Goal: Task Accomplishment & Management: Manage account settings

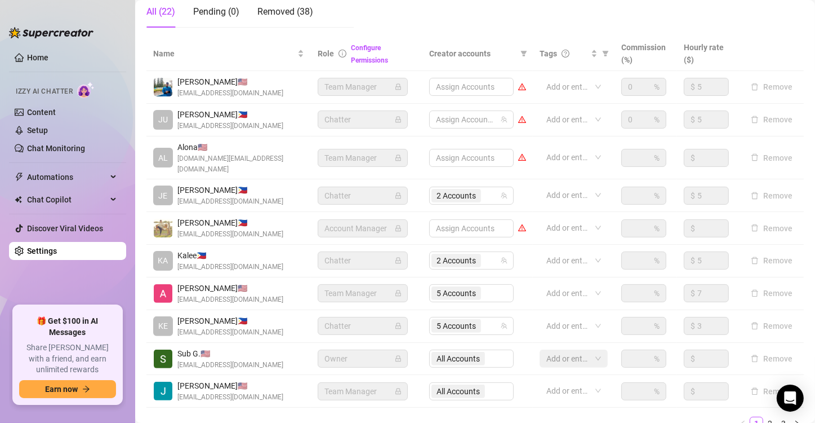
scroll to position [234, 0]
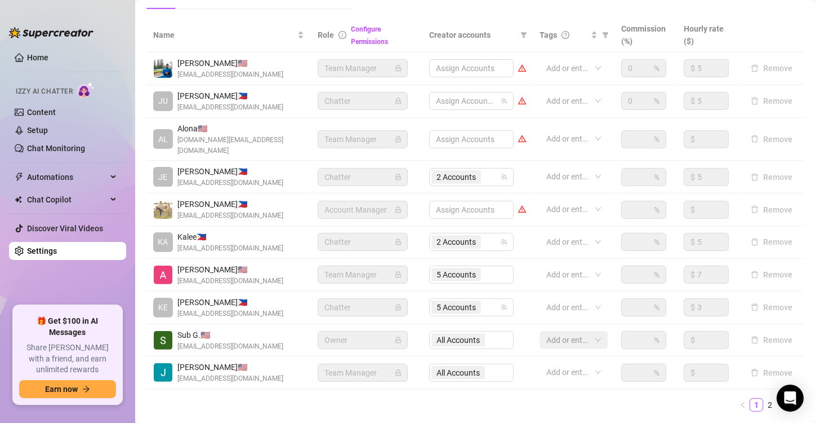
click at [800, 357] on main "Settings My Account Notifications and Reports Manage Team & Permissions Profile…" at bounding box center [475, 117] width 680 height 702
click at [765, 398] on link "2" at bounding box center [770, 404] width 12 height 12
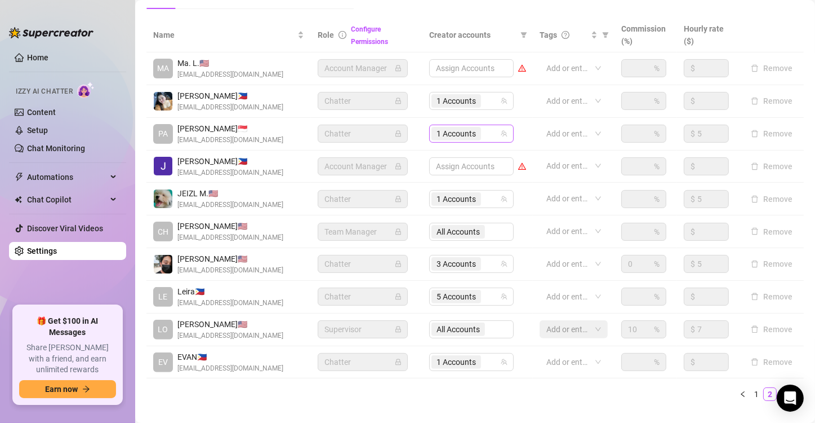
drag, startPoint x: 450, startPoint y: 143, endPoint x: 447, endPoint y: 137, distance: 6.6
click at [447, 137] on td "1 Accounts" at bounding box center [478, 134] width 110 height 33
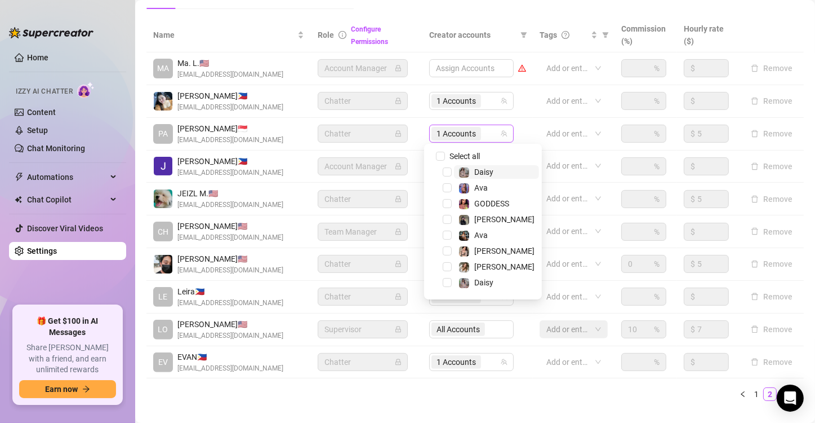
click at [447, 137] on span "1 Accounts" at bounding box center [456, 133] width 39 height 12
click at [450, 156] on span "Select all" at bounding box center [464, 156] width 39 height 12
click at [445, 156] on input "Select all" at bounding box center [440, 156] width 9 height 9
click at [450, 156] on span "Select all" at bounding box center [464, 156] width 39 height 12
click at [445, 156] on input "Select all" at bounding box center [440, 156] width 9 height 9
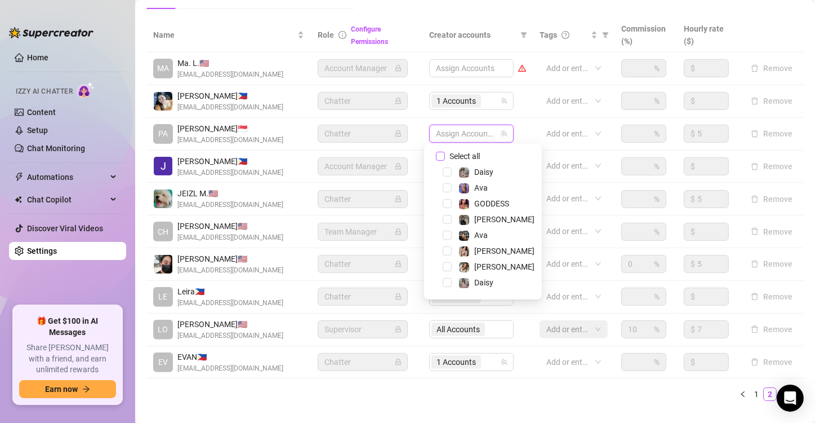
click at [450, 156] on span "Select all" at bounding box center [464, 156] width 39 height 12
click at [445, 156] on input "Select all" at bounding box center [440, 156] width 9 height 9
click at [445, 145] on div "Select all Daisy Ava GODDESS [PERSON_NAME] [PERSON_NAME] [PERSON_NAME] [PERSON_…" at bounding box center [483, 222] width 118 height 156
click at [442, 149] on div "Select all Daisy Ava GODDESS [PERSON_NAME] [PERSON_NAME] [PERSON_NAME] [PERSON_…" at bounding box center [483, 222] width 118 height 156
click at [438, 157] on input "Select all" at bounding box center [440, 156] width 9 height 9
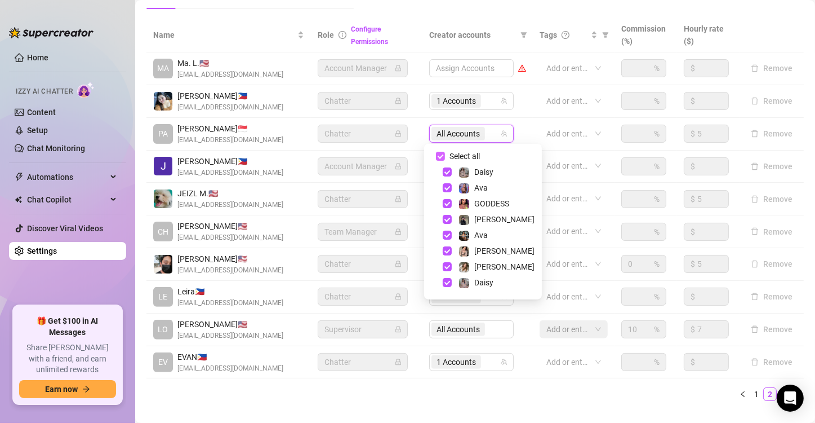
checkbox input "false"
click at [448, 210] on div "GODDESS" at bounding box center [483, 204] width 112 height 14
click at [448, 215] on span "Select tree node" at bounding box center [447, 219] width 9 height 9
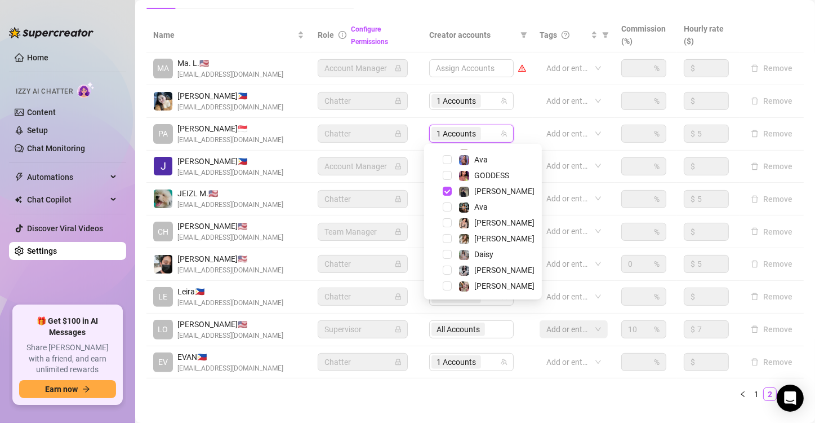
scroll to position [29, 0]
click at [493, 281] on span "[PERSON_NAME]" at bounding box center [496, 285] width 85 height 14
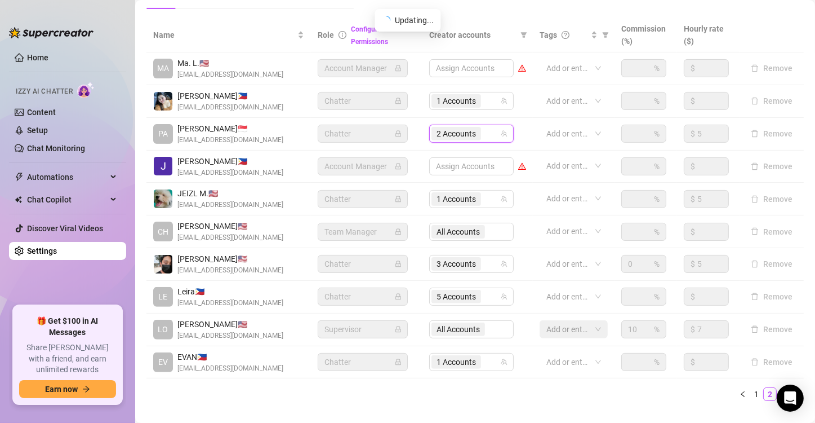
click at [508, 405] on div "Name Role Configure Permissions Creator accounts Tags Commission (%) Hourly rat…" at bounding box center [476, 214] width 658 height 392
click at [455, 97] on span "1 Accounts" at bounding box center [456, 101] width 39 height 12
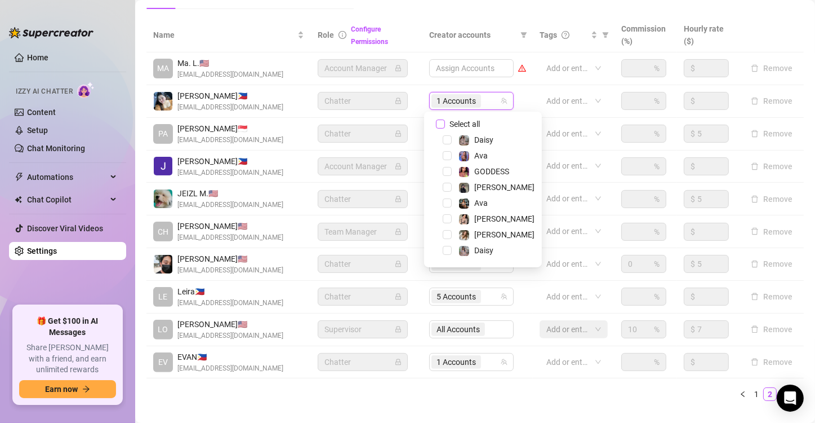
click at [465, 120] on span "Select all" at bounding box center [464, 124] width 39 height 12
click at [445, 120] on input "Select all" at bounding box center [440, 123] width 9 height 9
click at [465, 120] on span "Select all" at bounding box center [464, 124] width 39 height 12
click at [445, 120] on input "Select all" at bounding box center [440, 123] width 9 height 9
checkbox input "false"
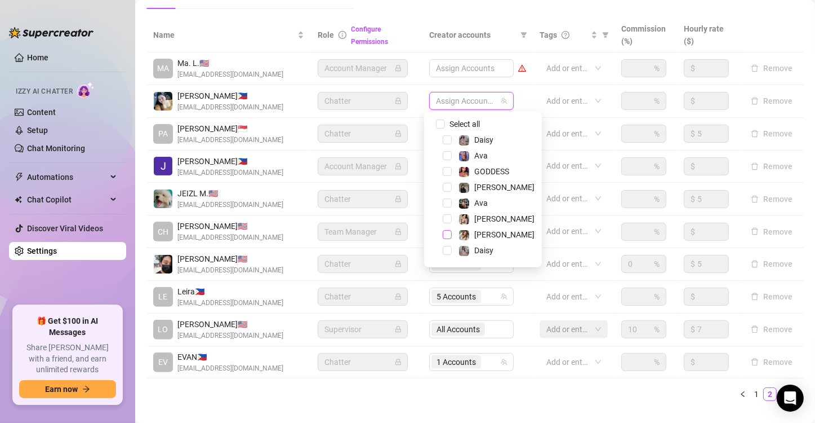
click at [449, 232] on span "Select tree node" at bounding box center [447, 234] width 9 height 9
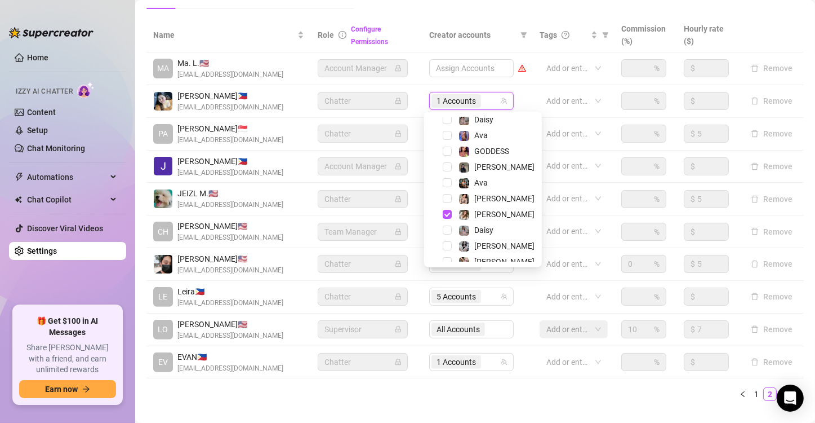
scroll to position [22, 0]
click at [494, 238] on span "[PERSON_NAME]" at bounding box center [496, 244] width 85 height 14
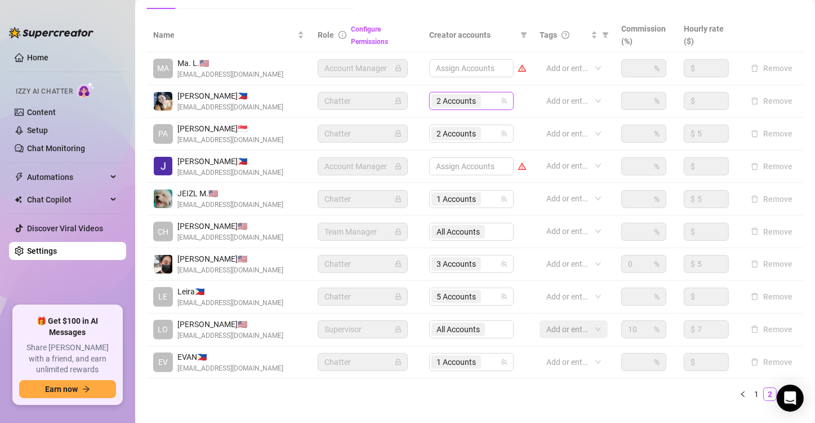
click at [518, 380] on div "Name Role Configure Permissions Creator accounts Tags Commission (%) Hourly rat…" at bounding box center [476, 209] width 658 height 383
click at [588, 401] on div "Name Role Configure Permissions Creator accounts Tags Commission (%) Hourly rat…" at bounding box center [476, 214] width 658 height 392
click at [751, 393] on link "1" at bounding box center [757, 394] width 12 height 12
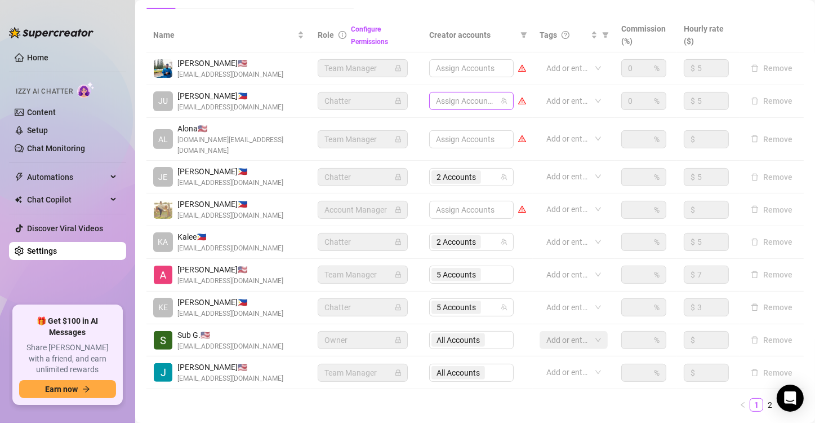
click at [445, 100] on div at bounding box center [466, 101] width 68 height 16
click at [463, 105] on div at bounding box center [466, 101] width 68 height 16
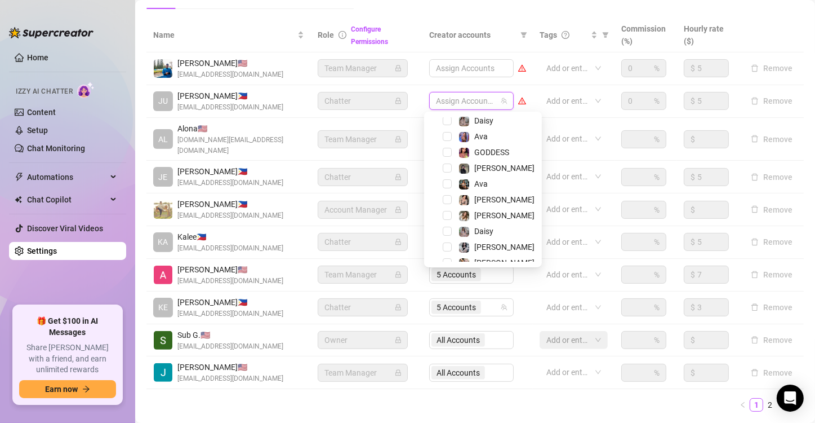
scroll to position [29, 0]
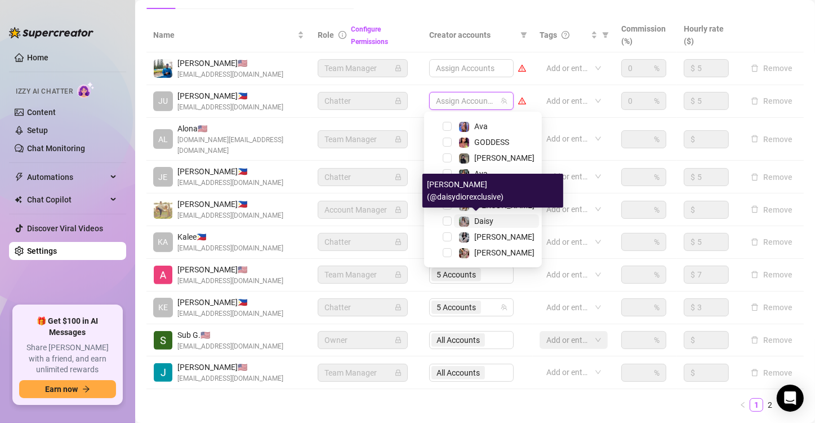
click at [474, 220] on span "Daisy" at bounding box center [483, 220] width 19 height 9
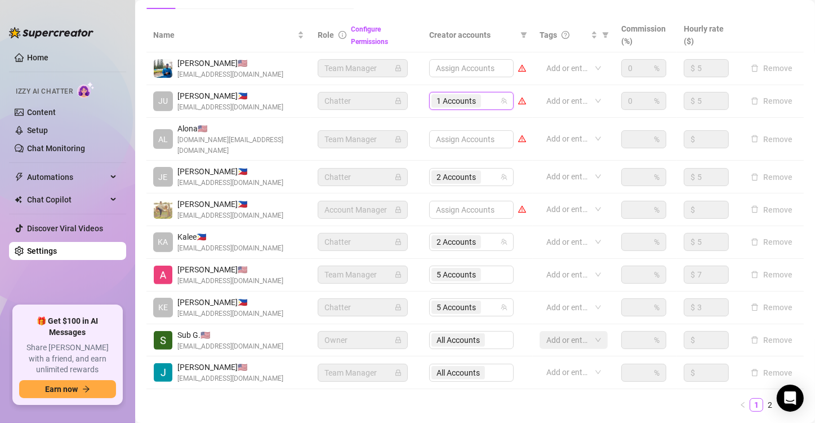
click at [501, 97] on icon "team" at bounding box center [504, 100] width 7 height 7
click at [437, 103] on span "1 Accounts" at bounding box center [456, 101] width 39 height 12
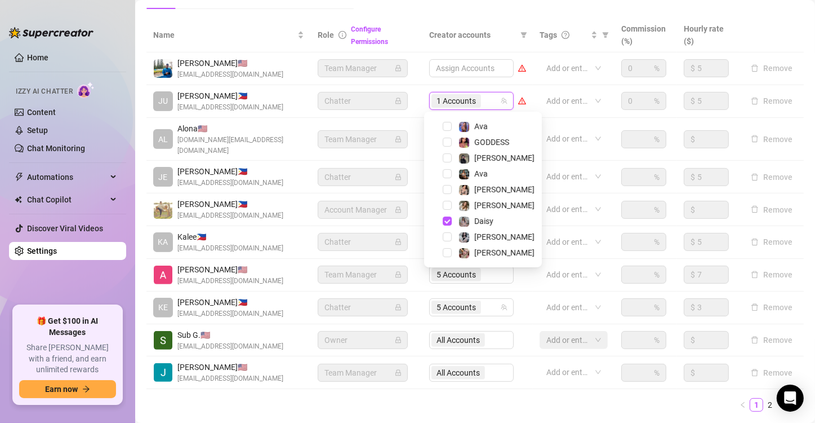
scroll to position [16, 0]
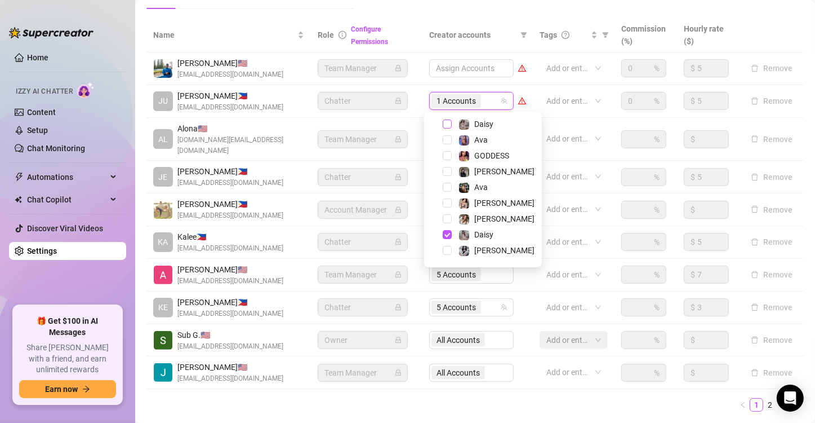
click at [443, 122] on span "Select tree node" at bounding box center [447, 123] width 9 height 9
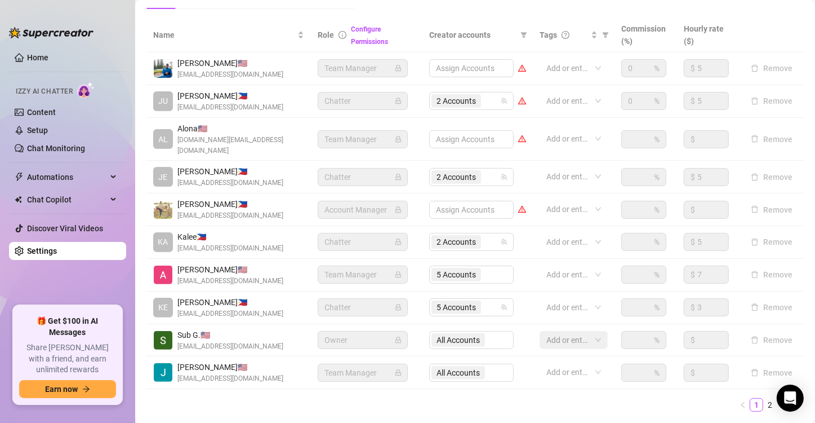
click at [518, 332] on td "All Accounts" at bounding box center [478, 340] width 110 height 33
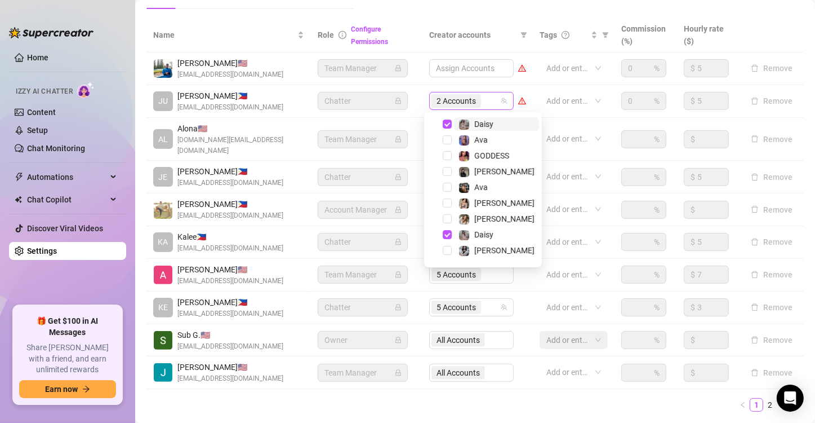
click at [459, 96] on span "2 Accounts" at bounding box center [456, 101] width 39 height 12
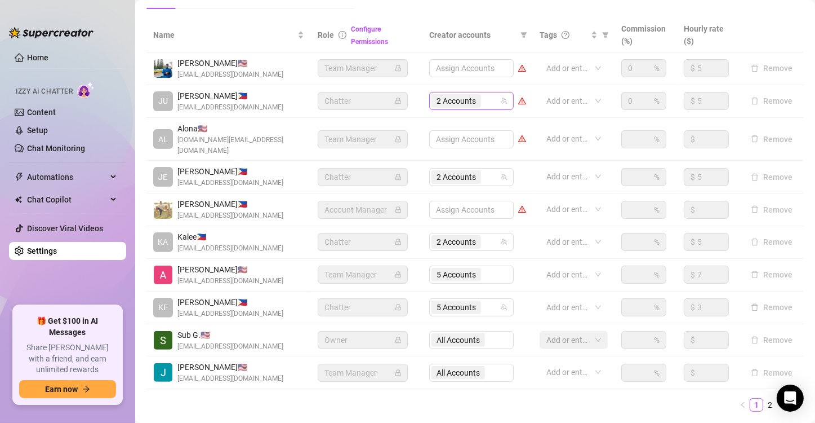
click at [471, 99] on span "2 Accounts" at bounding box center [457, 101] width 50 height 14
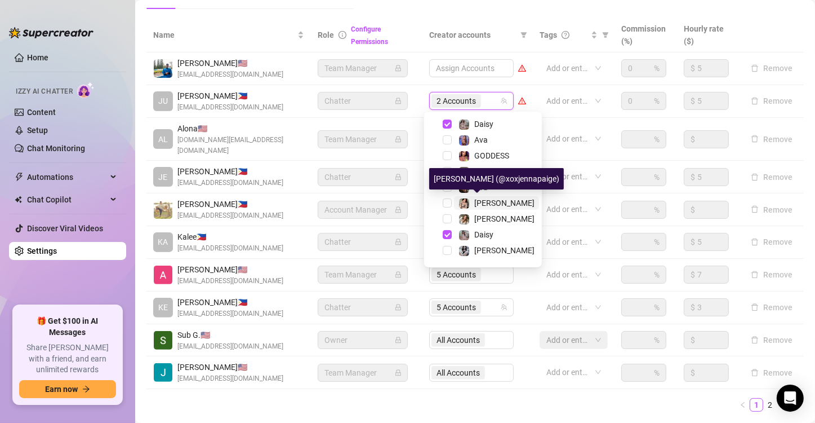
click at [489, 207] on div "[PERSON_NAME]" at bounding box center [504, 203] width 60 height 14
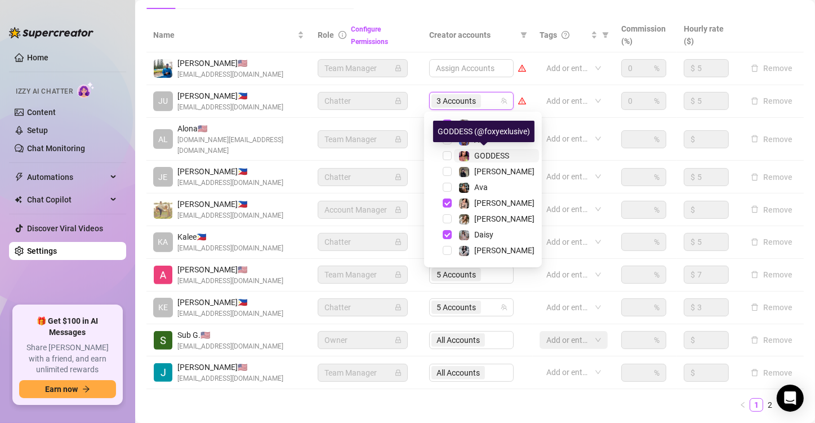
click at [474, 151] on span "GODDESS" at bounding box center [491, 155] width 35 height 9
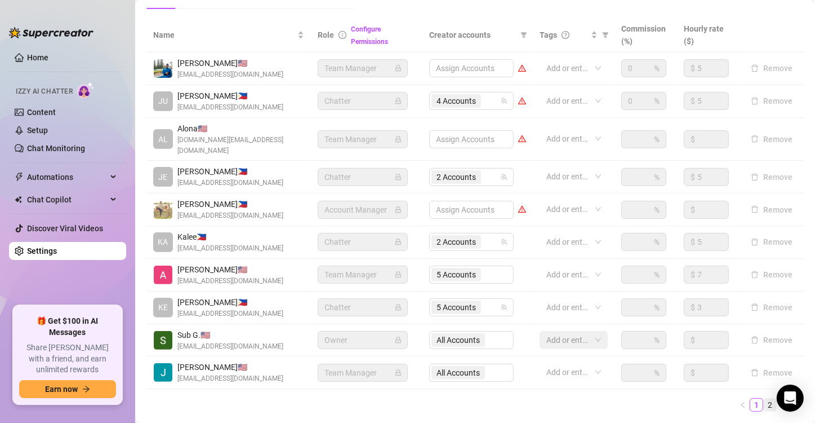
click at [764, 398] on link "2" at bounding box center [770, 404] width 12 height 12
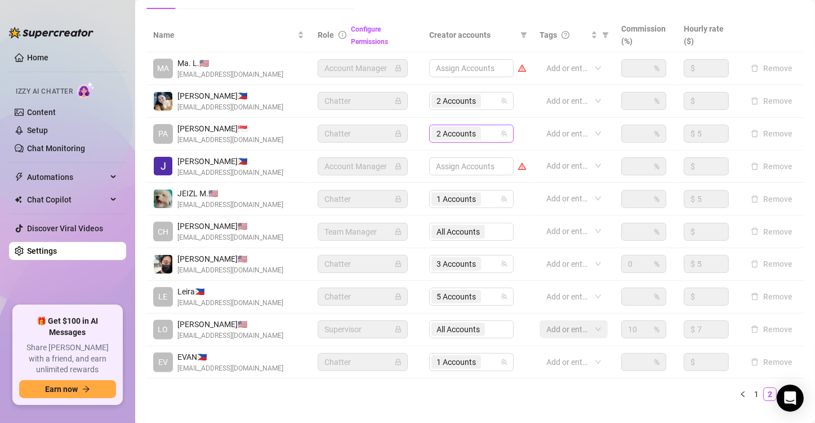
click at [451, 138] on span "2 Accounts" at bounding box center [456, 133] width 39 height 12
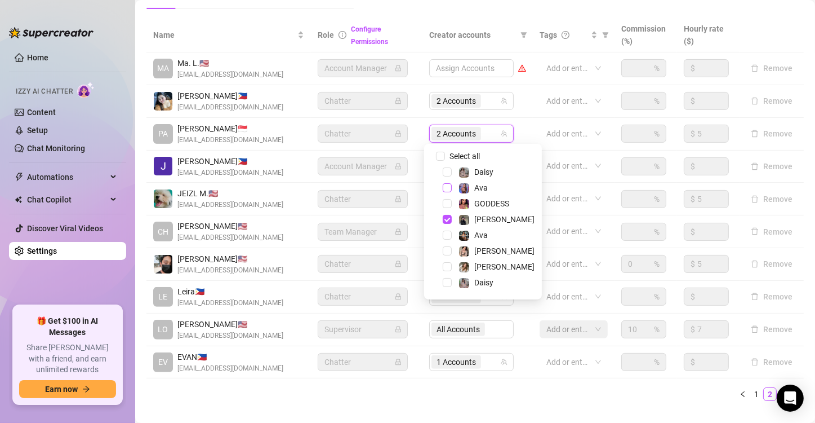
click at [450, 189] on span "Select tree node" at bounding box center [447, 187] width 9 height 9
click at [448, 232] on span "Select tree node" at bounding box center [447, 234] width 9 height 9
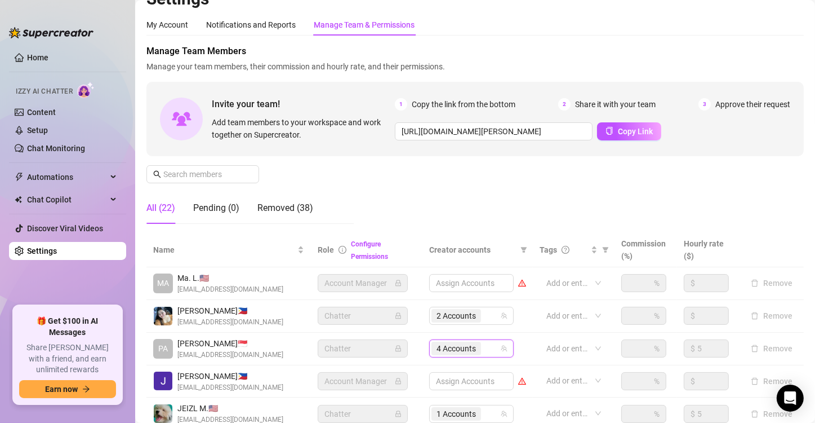
scroll to position [0, 0]
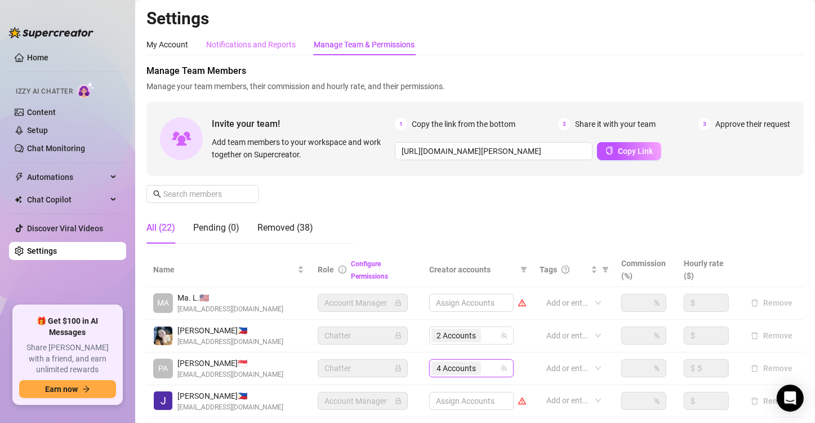
click at [249, 36] on div "Notifications and Reports" at bounding box center [251, 44] width 90 height 21
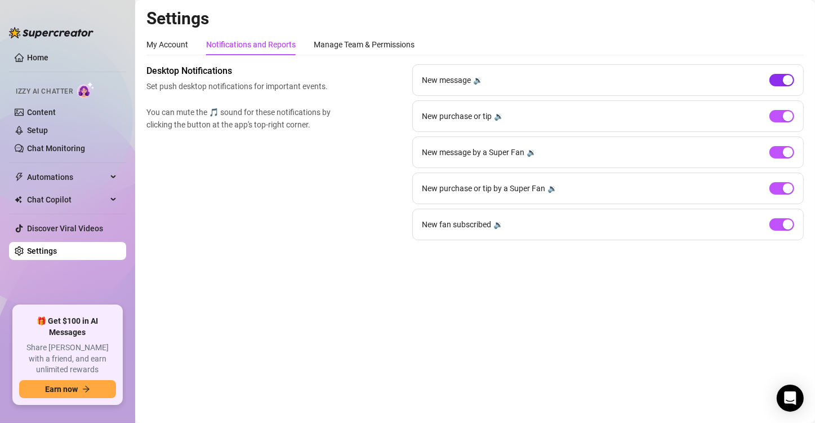
click at [786, 74] on span "button" at bounding box center [782, 80] width 25 height 12
click at [785, 87] on div "New message 🔉" at bounding box center [608, 80] width 392 height 32
click at [784, 79] on div "button" at bounding box center [788, 80] width 10 height 10
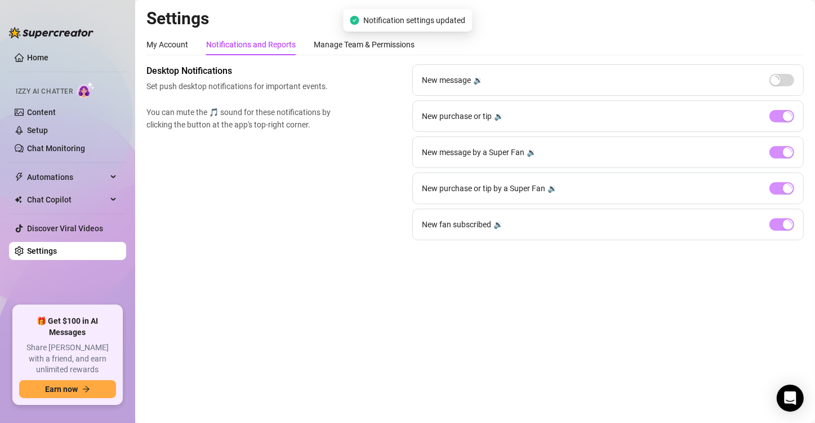
click at [783, 126] on div "New purchase or tip 🔉" at bounding box center [608, 116] width 392 height 32
click at [783, 115] on div "button" at bounding box center [788, 116] width 10 height 10
click at [788, 143] on div "New message by a Super Fan 🔉" at bounding box center [608, 152] width 392 height 32
click at [785, 156] on div "button" at bounding box center [788, 152] width 10 height 10
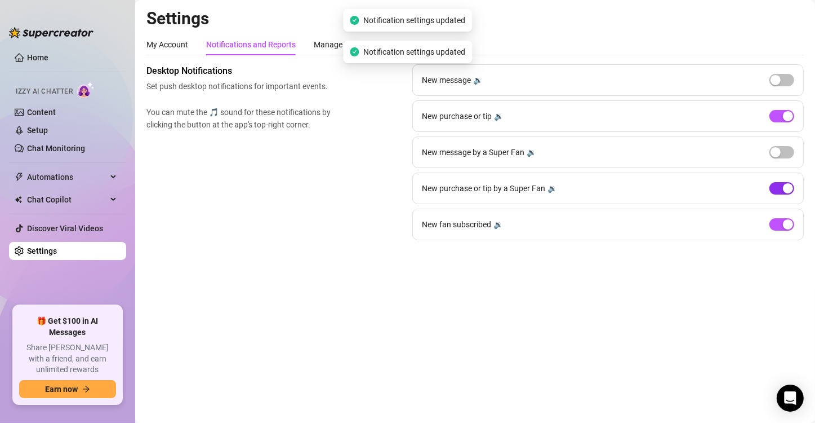
click at [786, 193] on span "button" at bounding box center [782, 188] width 25 height 12
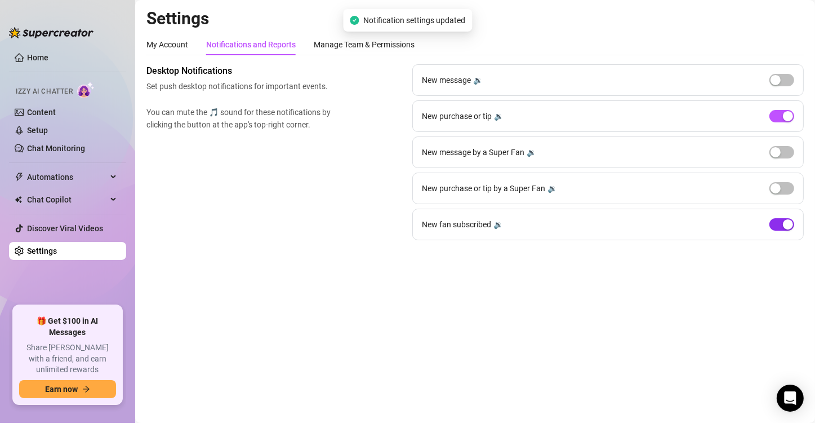
click at [782, 222] on button "button" at bounding box center [782, 224] width 25 height 12
click at [791, 112] on div "button" at bounding box center [788, 116] width 10 height 10
